Goal: Contribute content

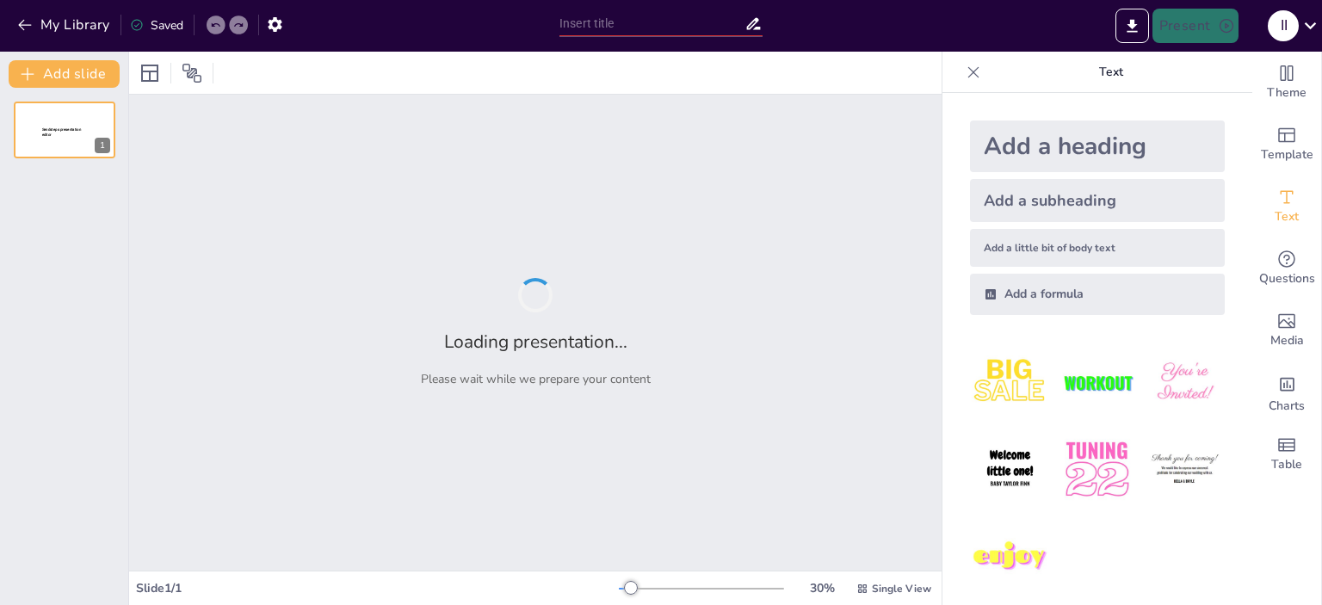
type input "[GEOGRAPHIC_DATA]"
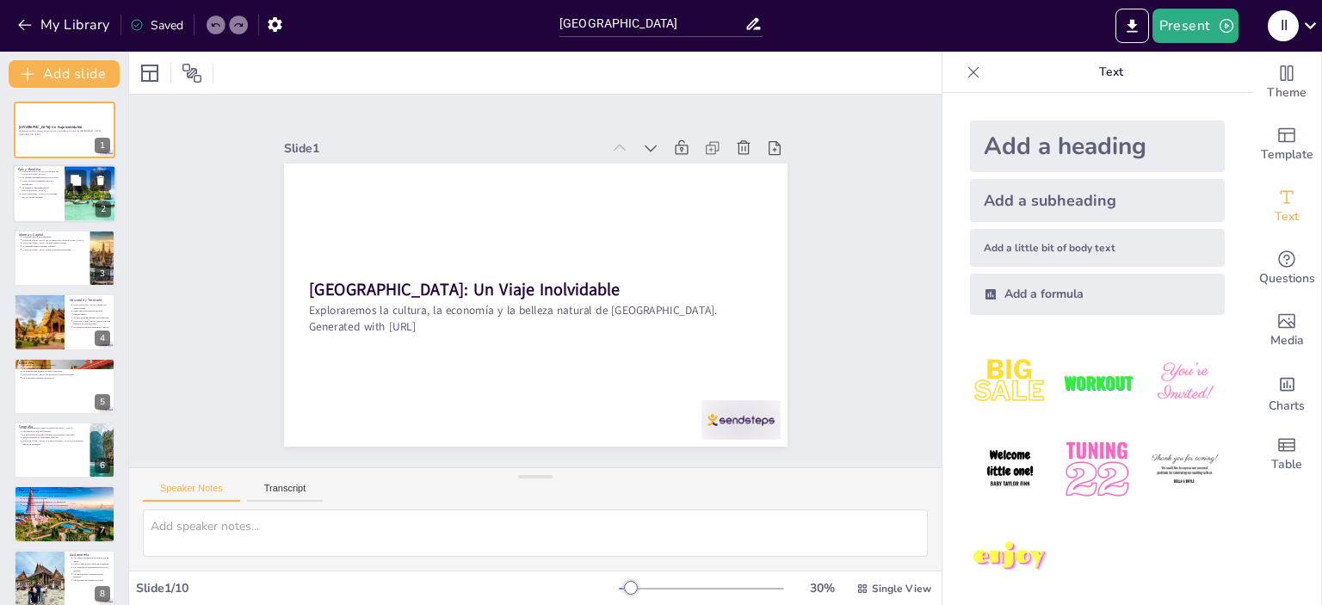
click at [89, 193] on div at bounding box center [90, 194] width 88 height 59
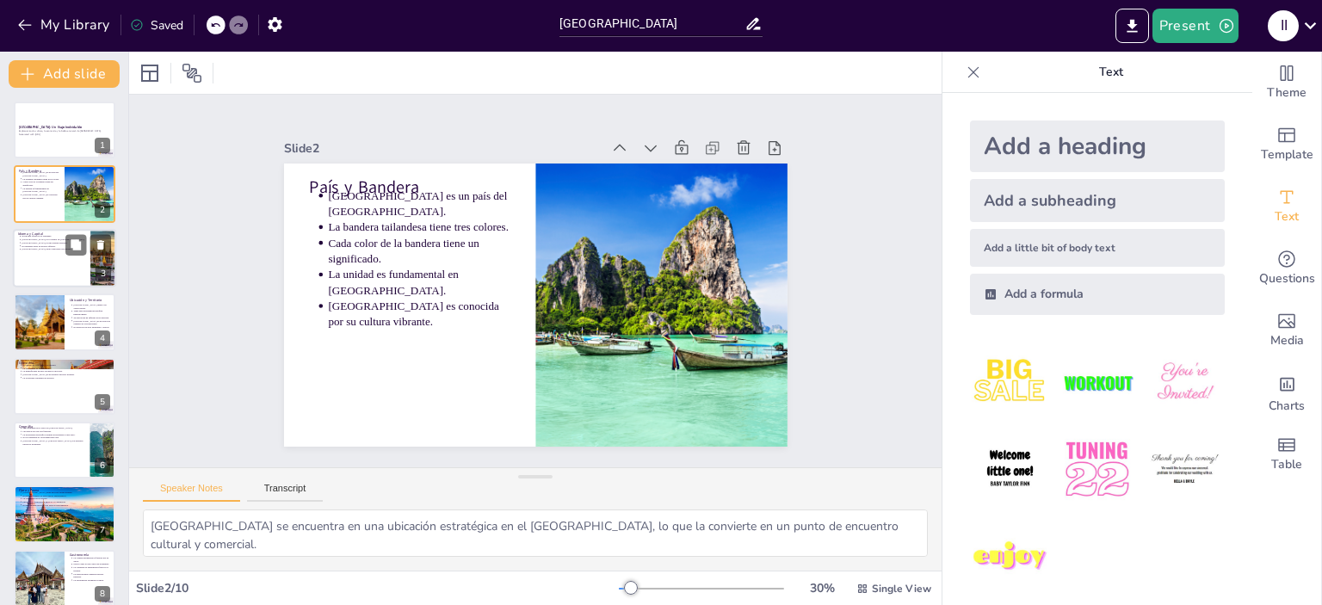
click at [76, 266] on div at bounding box center [64, 258] width 103 height 59
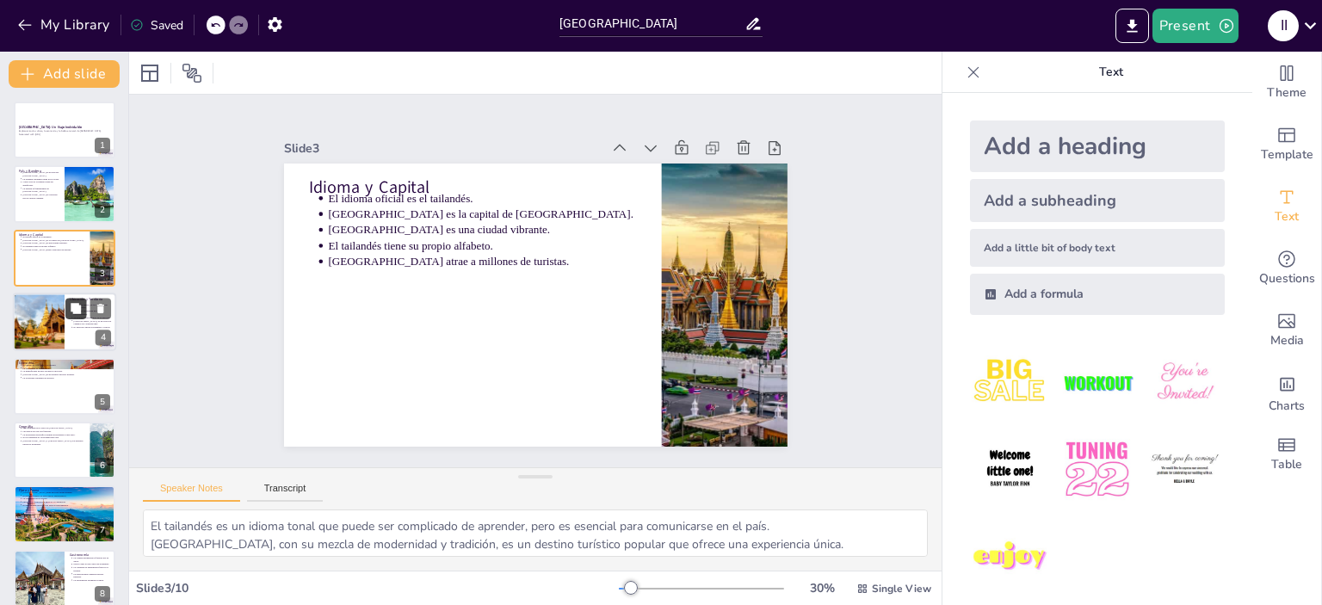
click at [80, 312] on icon at bounding box center [76, 308] width 10 height 10
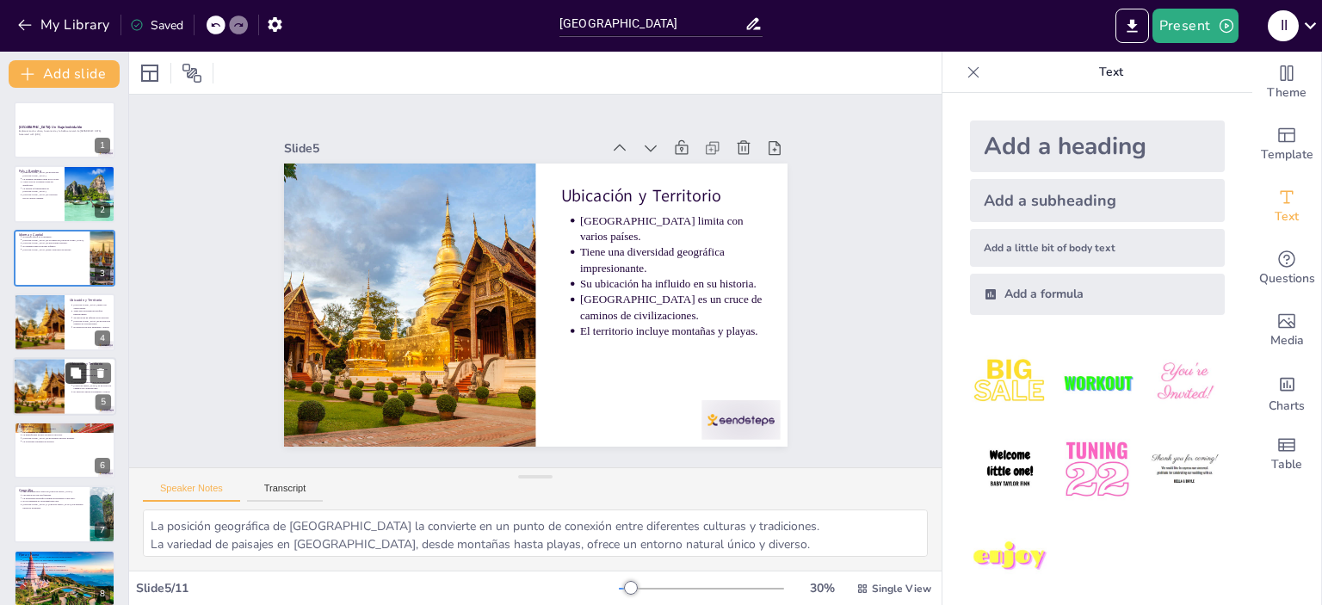
scroll to position [40, 0]
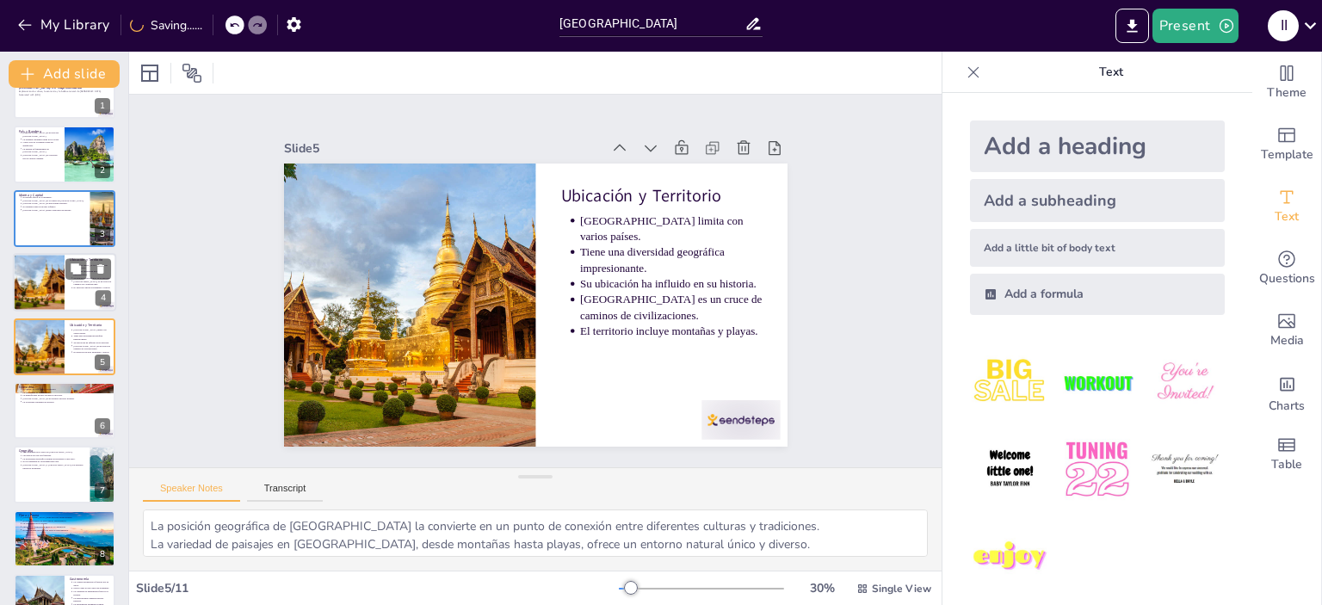
click at [72, 286] on ul "[GEOGRAPHIC_DATA] limita con varios países. Tiene una diversidad geográfica imp…" at bounding box center [90, 276] width 41 height 26
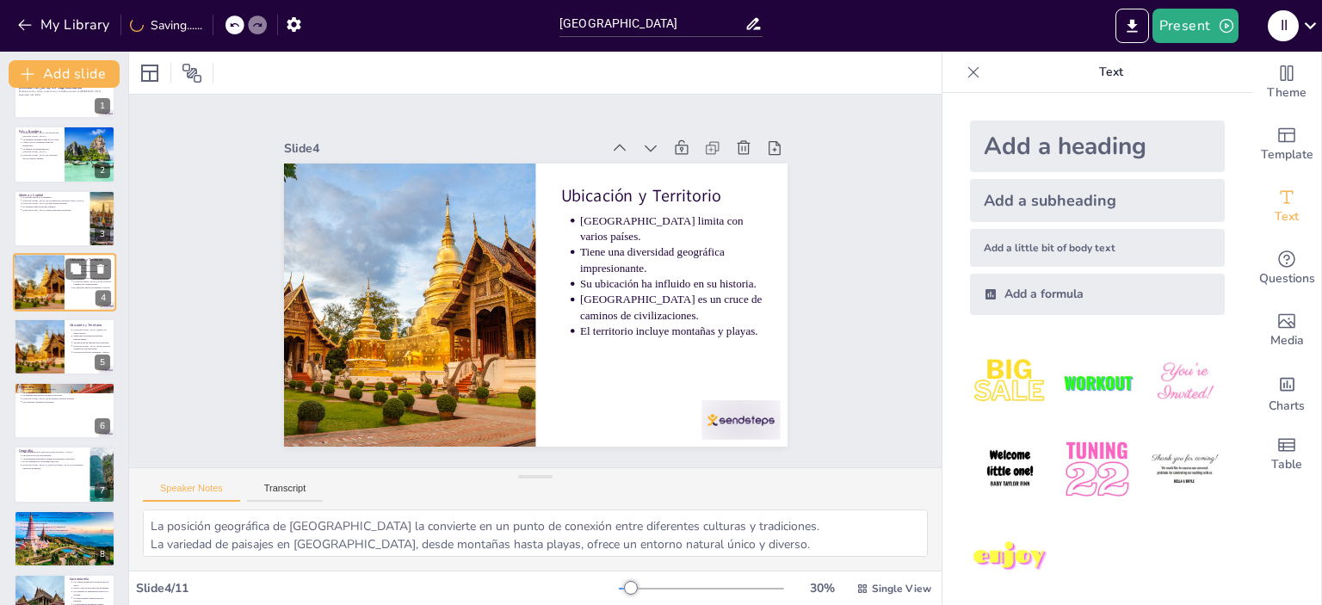
scroll to position [0, 0]
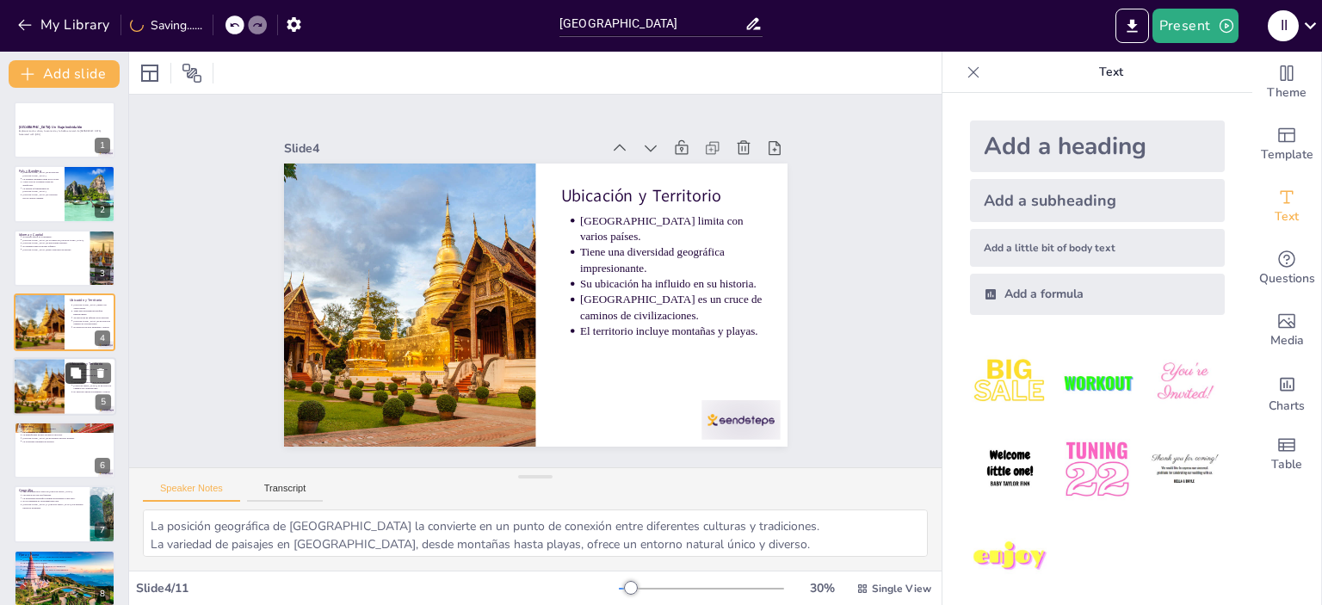
click at [81, 379] on button at bounding box center [75, 372] width 21 height 21
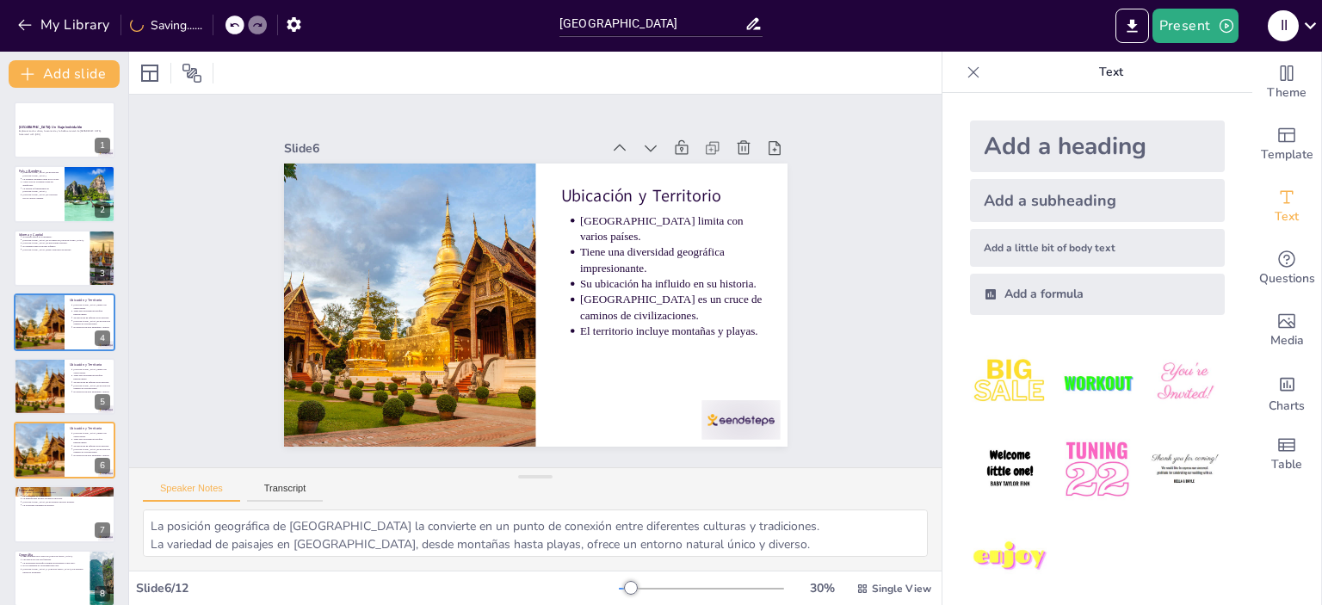
scroll to position [103, 0]
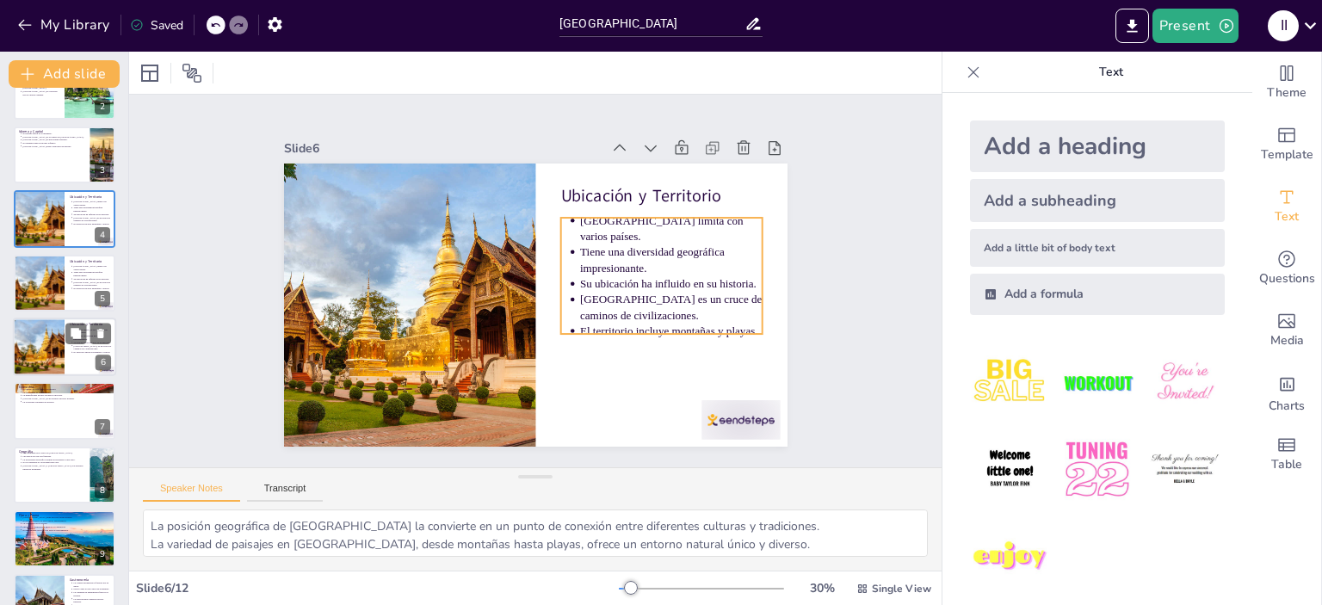
click at [78, 347] on p "[GEOGRAPHIC_DATA] es un cruce de caminos de civilizaciones." at bounding box center [93, 347] width 38 height 7
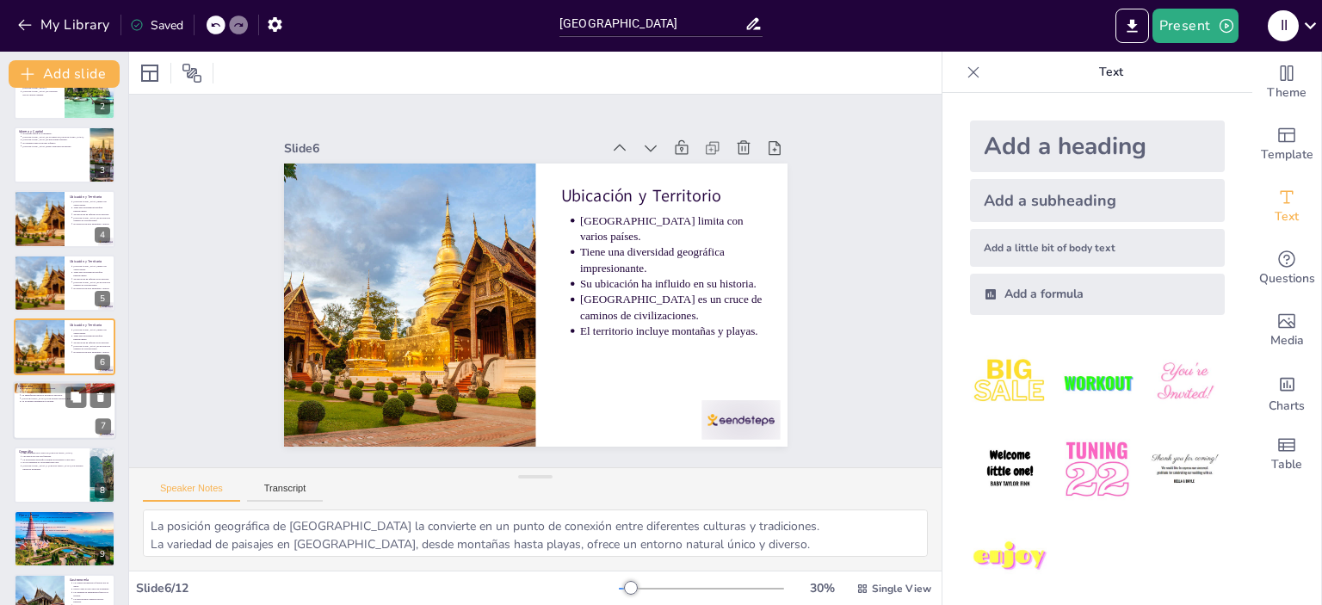
click at [62, 418] on div at bounding box center [64, 411] width 103 height 59
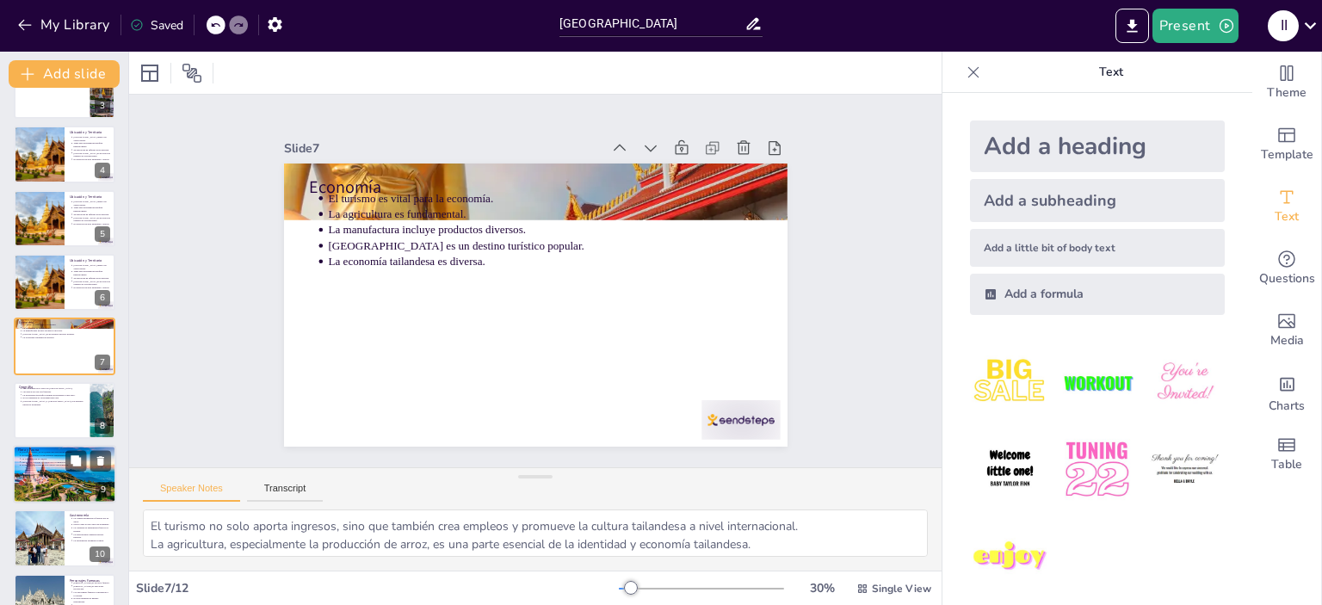
click at [55, 464] on p "El tigre de Indochina es otra especie emblemática." at bounding box center [67, 465] width 90 height 3
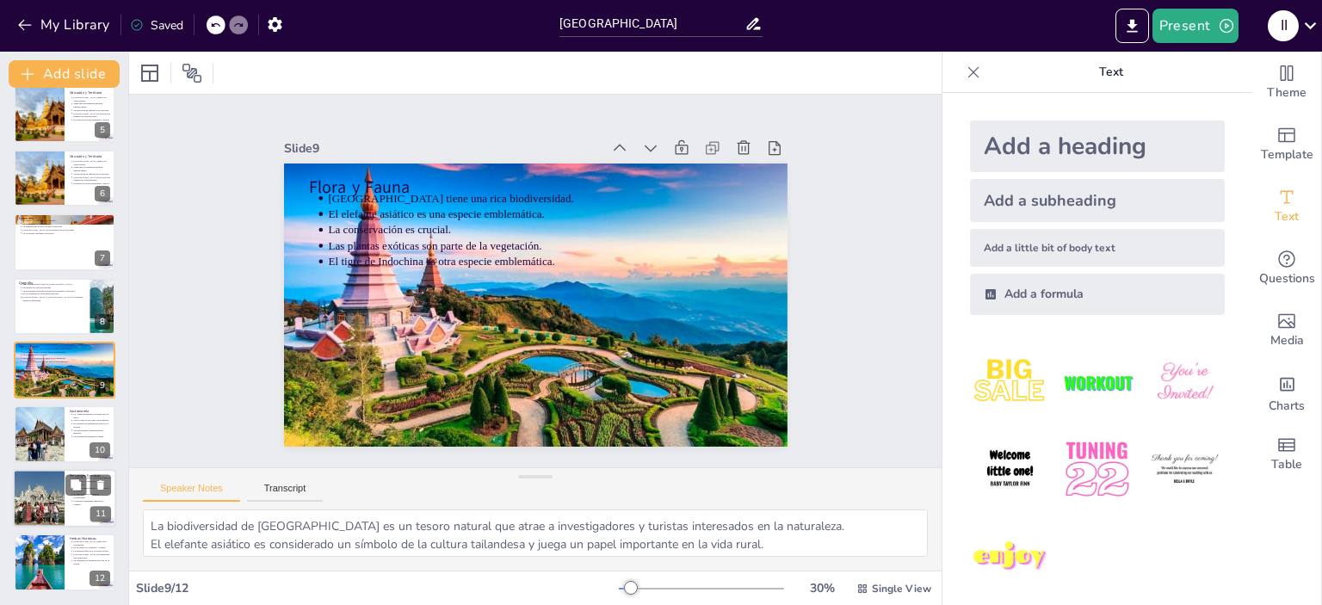
click at [55, 486] on div at bounding box center [38, 498] width 59 height 59
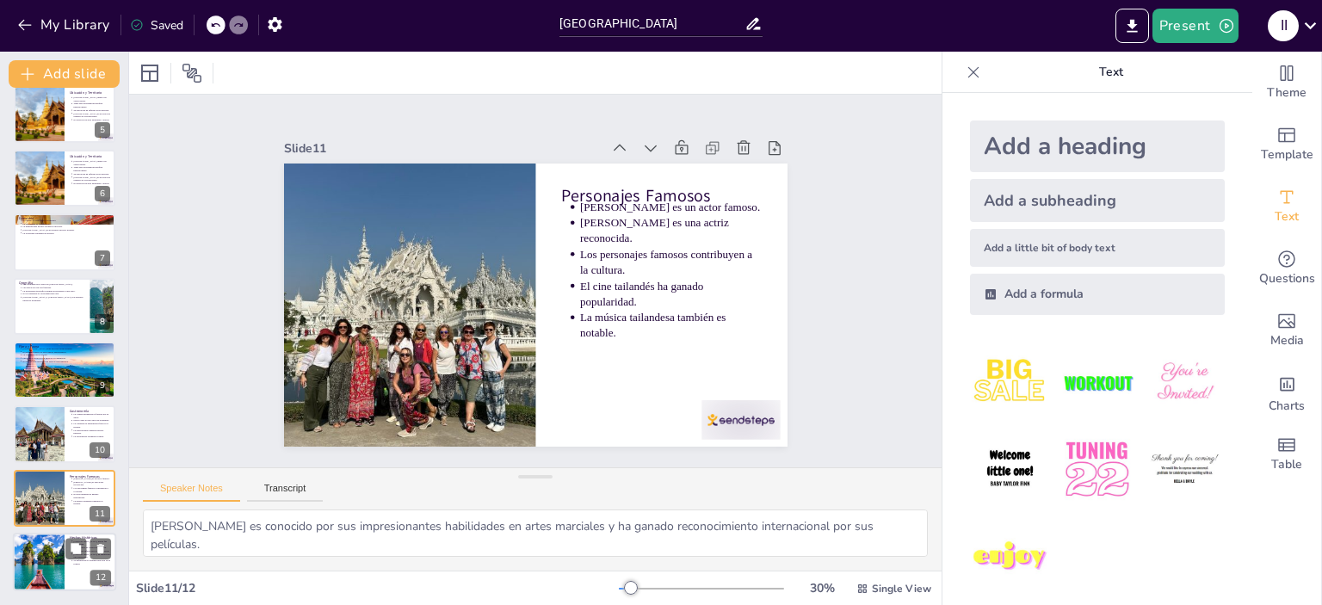
click at [56, 558] on div at bounding box center [39, 562] width 88 height 59
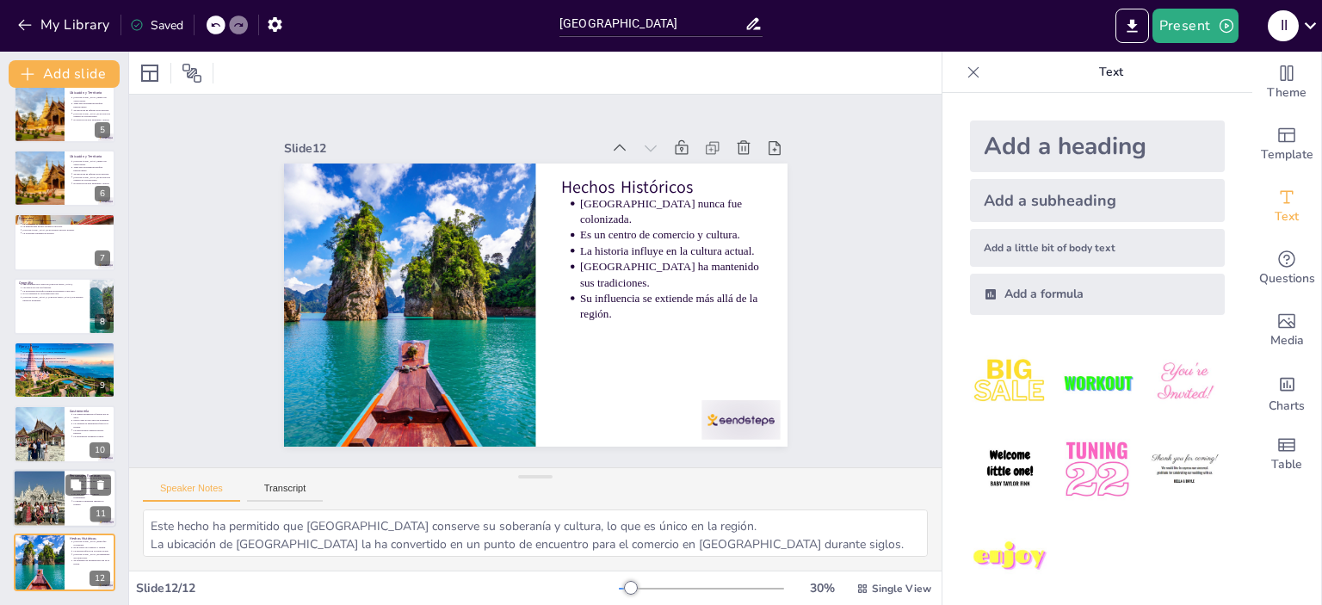
click at [45, 507] on div at bounding box center [38, 498] width 59 height 59
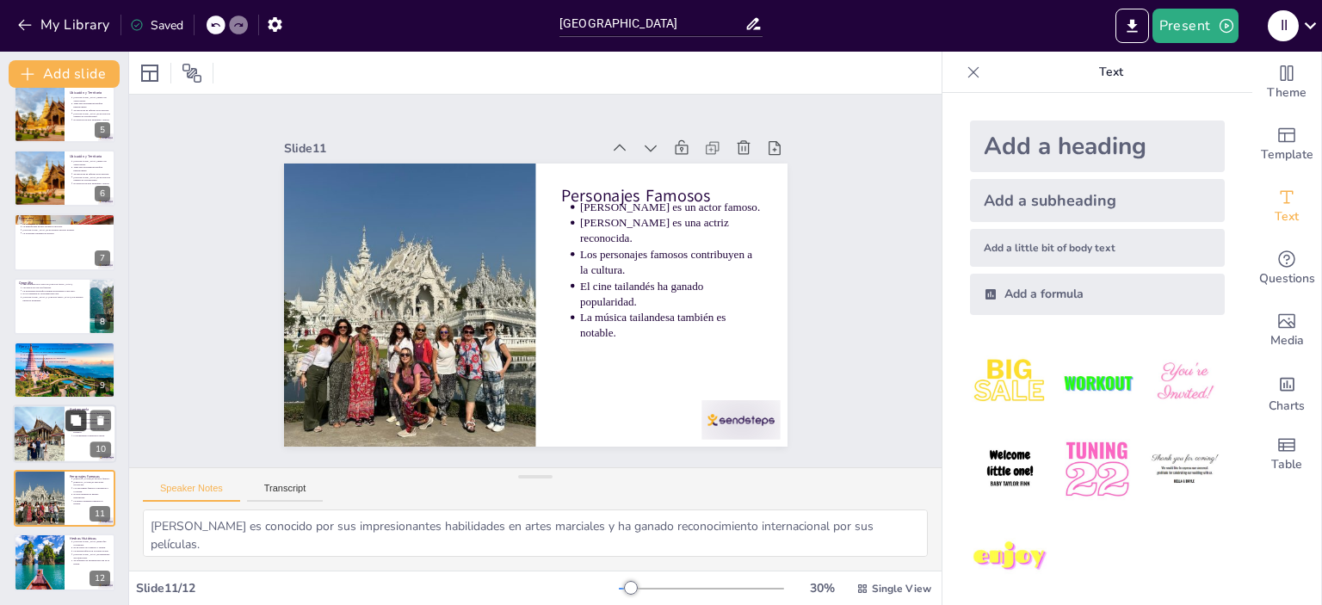
click at [86, 421] on button at bounding box center [75, 421] width 21 height 21
type textarea "La mezcla de sabores en la gastronomía tailandesa es un reflejo de su rica cult…"
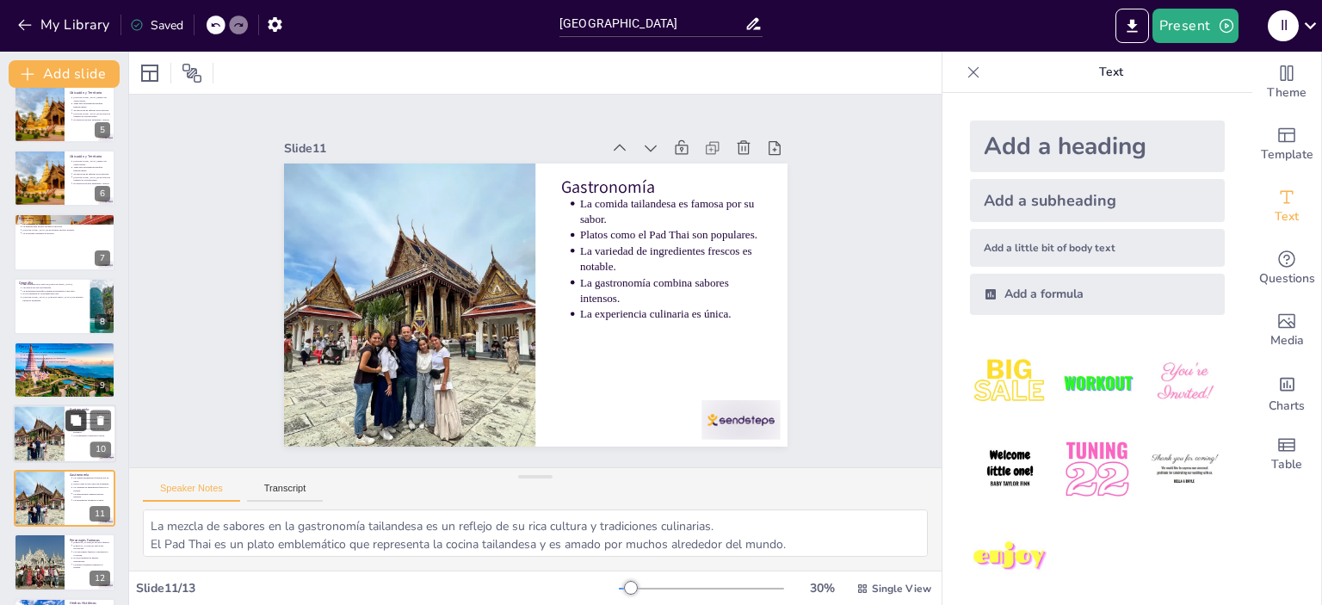
scroll to position [336, 0]
